Goal: Information Seeking & Learning: Learn about a topic

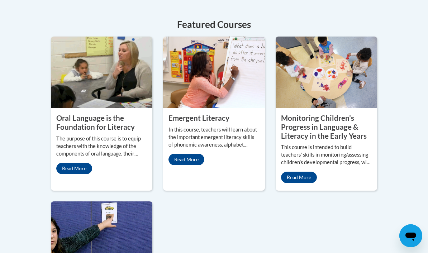
scroll to position [338, 0]
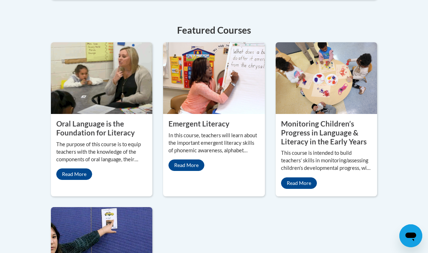
click at [349, 82] on img at bounding box center [326, 78] width 101 height 72
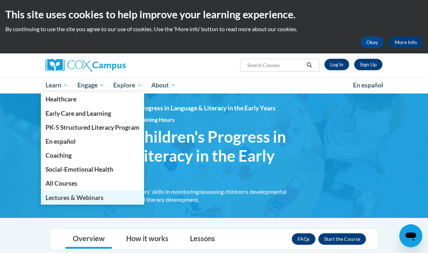
click at [67, 201] on span "Lectures & Webinars" at bounding box center [75, 198] width 58 height 8
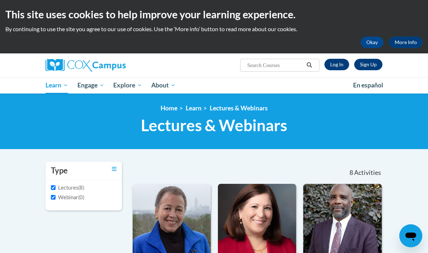
click at [337, 65] on link "Log In" at bounding box center [337, 64] width 25 height 11
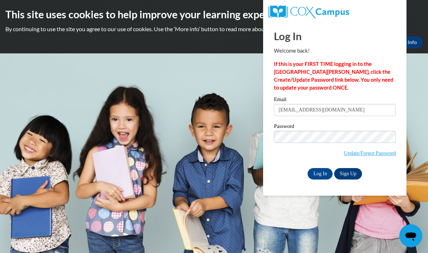
type input "brilliantbabies5@gmail.com"
click at [320, 173] on input "Log In" at bounding box center [320, 173] width 25 height 11
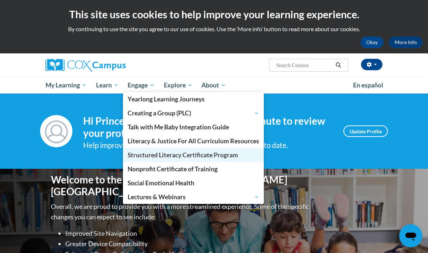
click at [150, 155] on span "Structured Literacy Certificate Program" at bounding box center [183, 155] width 110 height 8
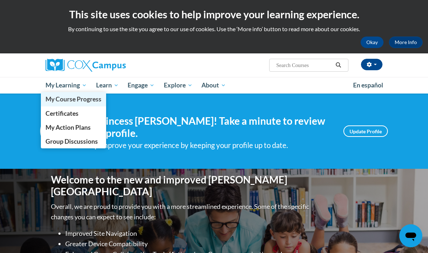
click at [66, 97] on span "My Course Progress" at bounding box center [74, 99] width 56 height 8
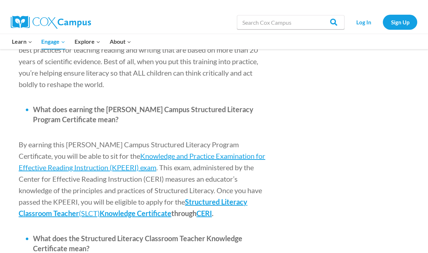
scroll to position [830, 0]
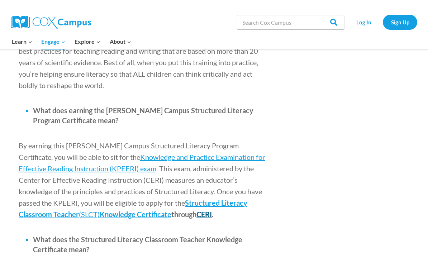
click at [197, 210] on span "CERI" at bounding box center [204, 214] width 15 height 9
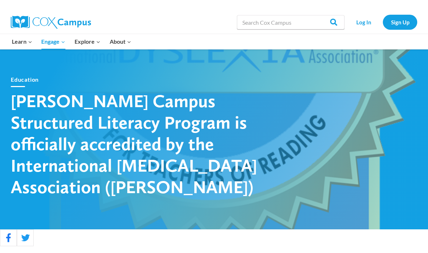
scroll to position [0, 0]
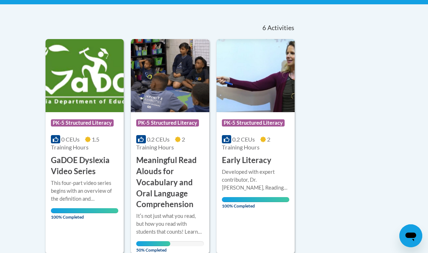
scroll to position [147, 0]
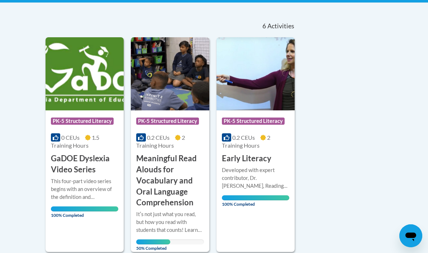
click at [162, 139] on span "0.2 CEUs" at bounding box center [158, 137] width 23 height 7
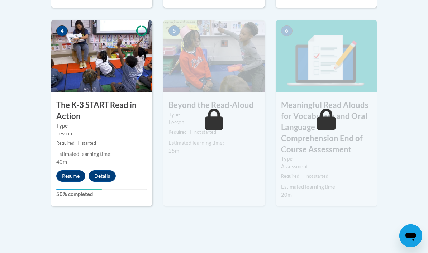
scroll to position [469, 0]
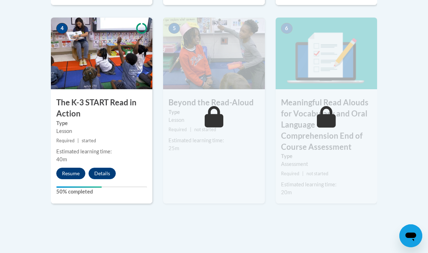
click at [72, 174] on button "Resume" at bounding box center [70, 173] width 29 height 11
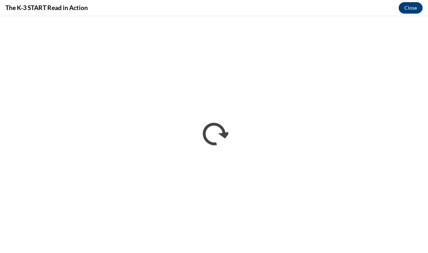
scroll to position [483, 0]
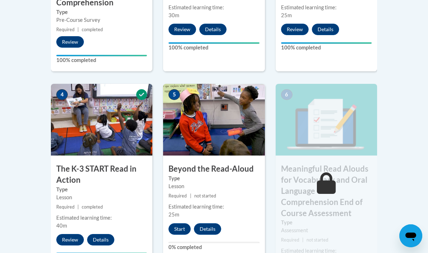
scroll to position [403, 0]
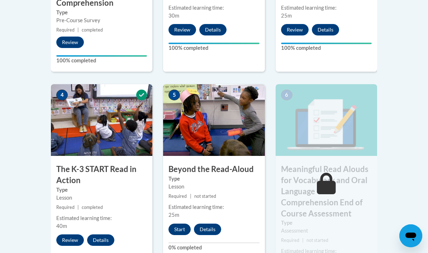
click at [181, 227] on button "Start" at bounding box center [180, 229] width 22 height 11
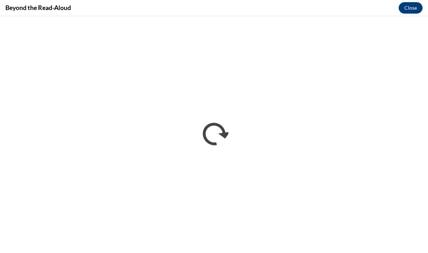
scroll to position [416, 0]
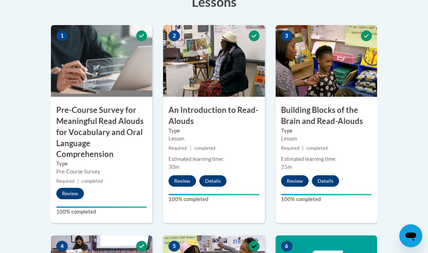
scroll to position [250, 0]
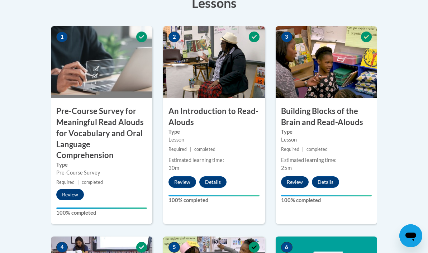
click at [296, 180] on button "Review" at bounding box center [295, 181] width 28 height 11
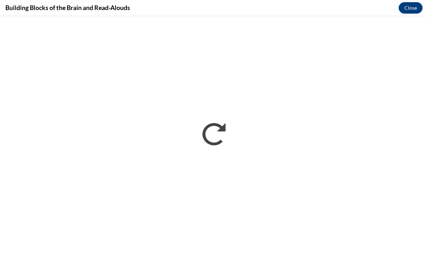
scroll to position [0, 0]
